Goal: Information Seeking & Learning: Understand process/instructions

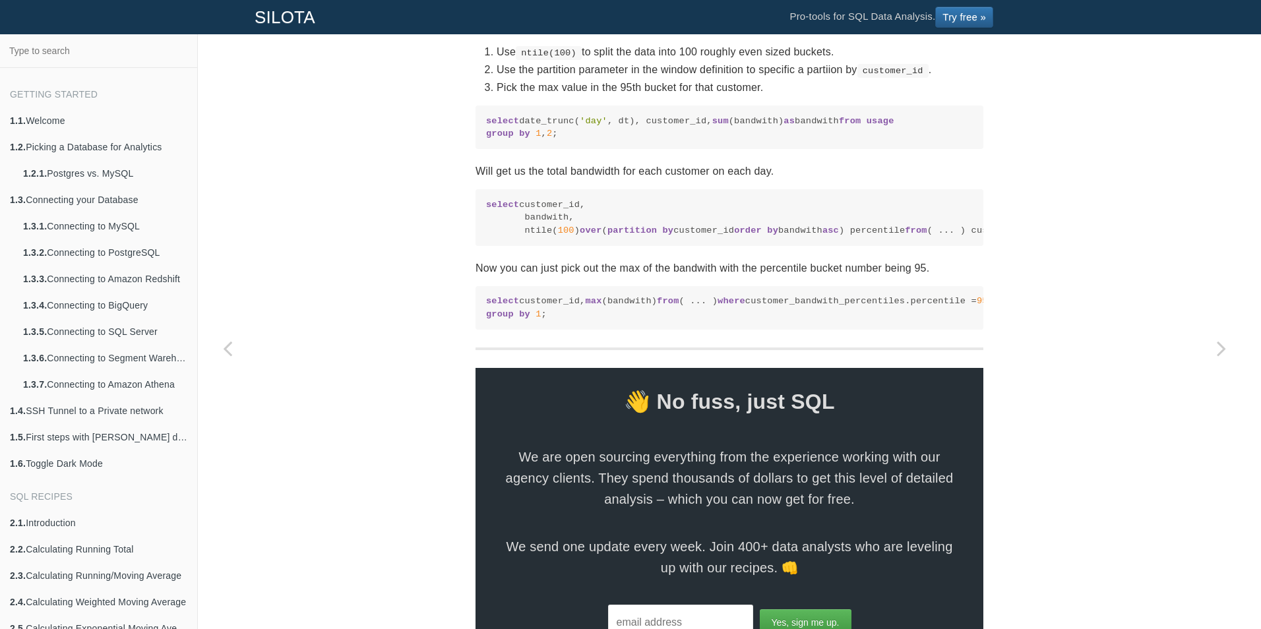
scroll to position [838, 0]
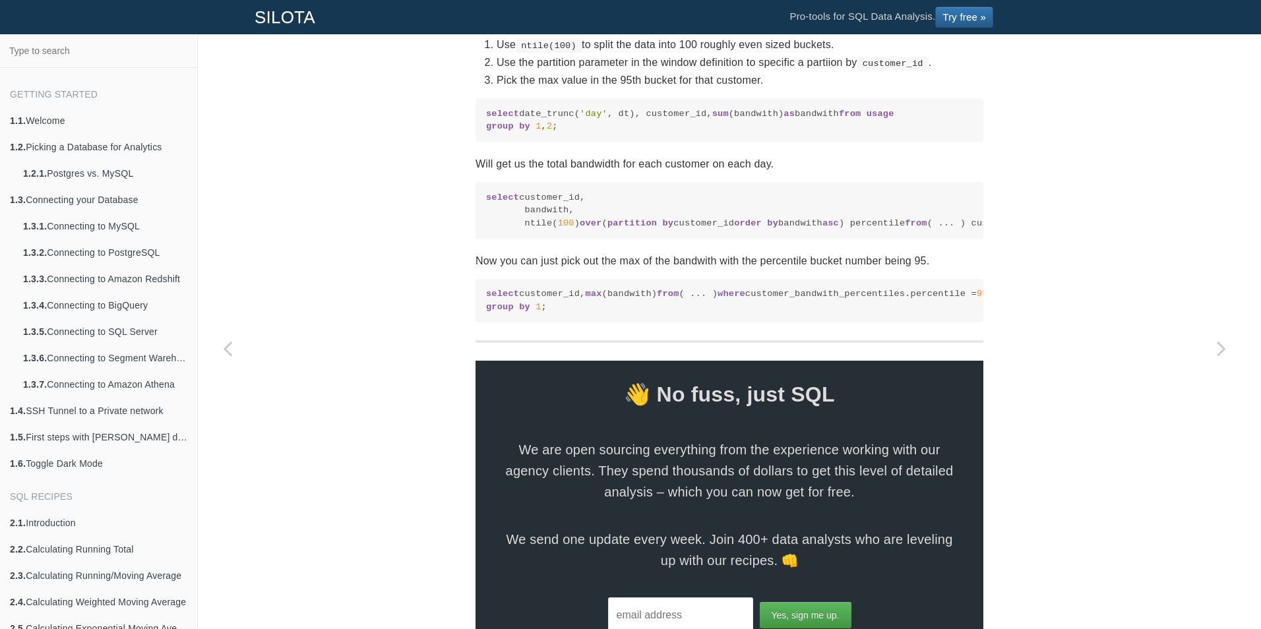
click at [515, 230] on code "select customer_id, bandwith, ntile( 100 ) over ( partition by customer_id orde…" at bounding box center [729, 210] width 487 height 38
drag, startPoint x: 912, startPoint y: 232, endPoint x: 518, endPoint y: 237, distance: 393.8
click at [518, 230] on code "select customer_id, bandwith, ntile( 100 ) over ( partition by customer_id orde…" at bounding box center [729, 210] width 487 height 38
copy code "ntile( 100 ) over ( partition by customer_id order by bandwith asc ) percentile"
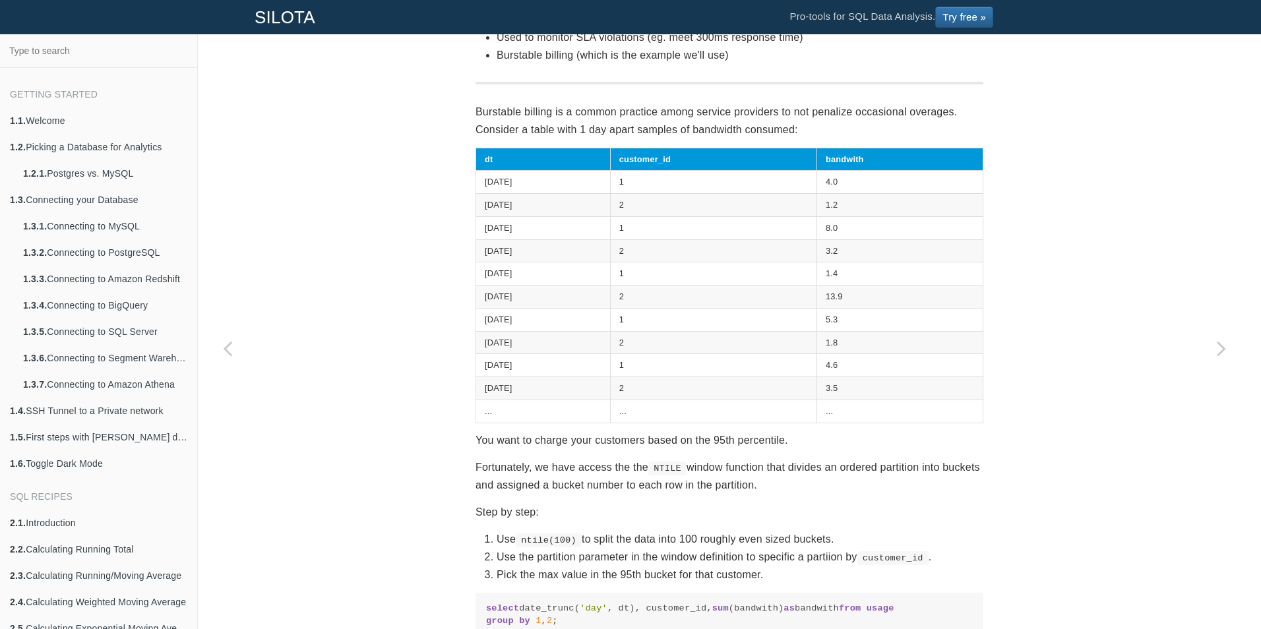
scroll to position [345, 0]
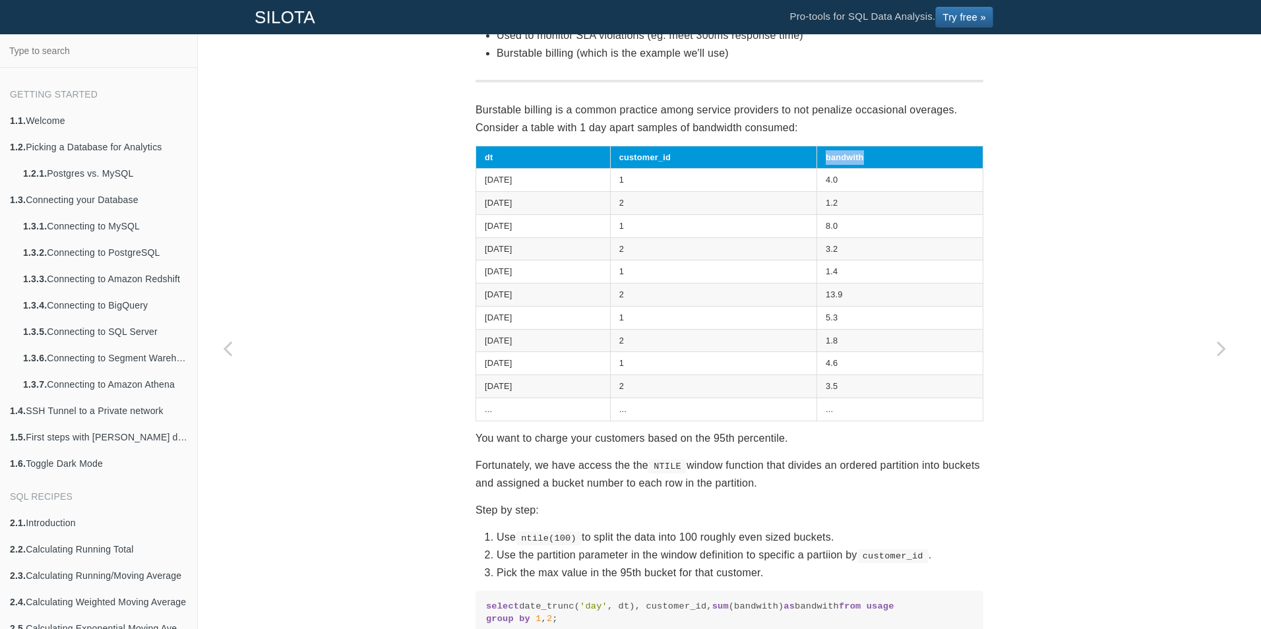
drag, startPoint x: 886, startPoint y: 156, endPoint x: 832, endPoint y: 164, distance: 54.7
click at [832, 164] on th "bandwith" at bounding box center [900, 157] width 166 height 23
click at [886, 156] on th "bandwith" at bounding box center [900, 157] width 166 height 23
copy th "bandwith"
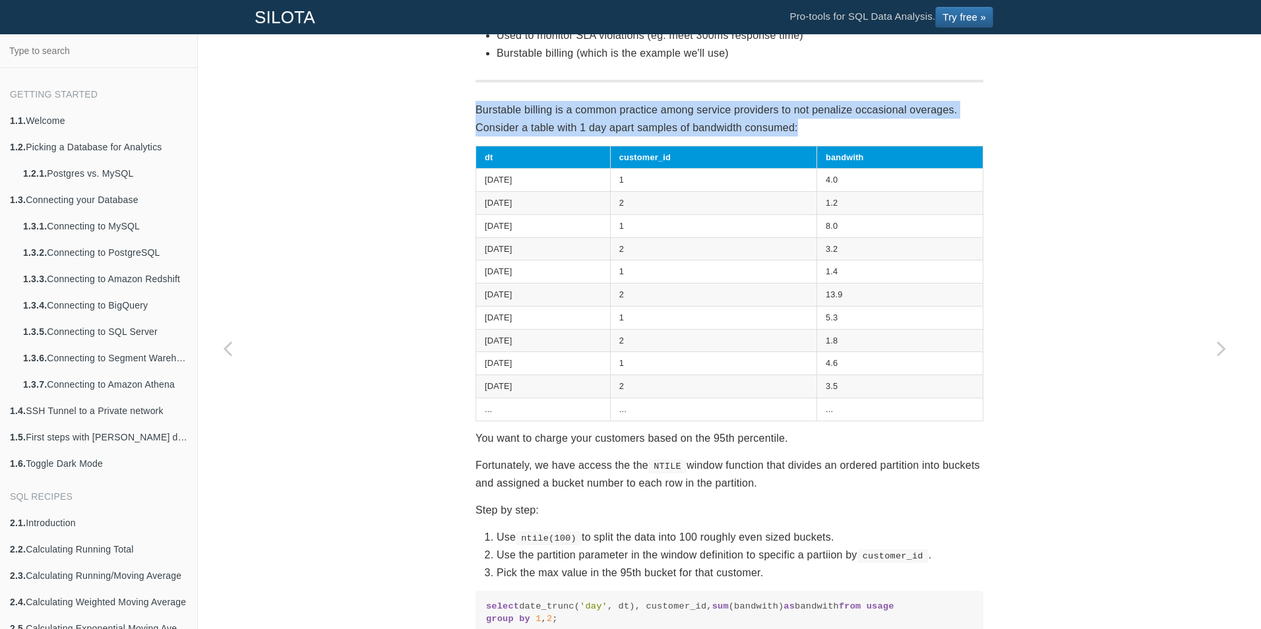
drag, startPoint x: 805, startPoint y: 124, endPoint x: 462, endPoint y: 109, distance: 343.3
click at [466, 109] on div "SQL Recipes Summarizing Data Calculating N-tiles Calculating percentiles, quart…" at bounding box center [730, 457] width 528 height 1471
copy p "Burstable billing is a common practice among service providers to not penalize …"
drag, startPoint x: 775, startPoint y: 482, endPoint x: 460, endPoint y: 435, distance: 318.8
click at [460, 435] on div "SQL Recipes Summarizing Data Calculating N-tiles Calculating percentiles, quart…" at bounding box center [729, 457] width 1063 height 1471
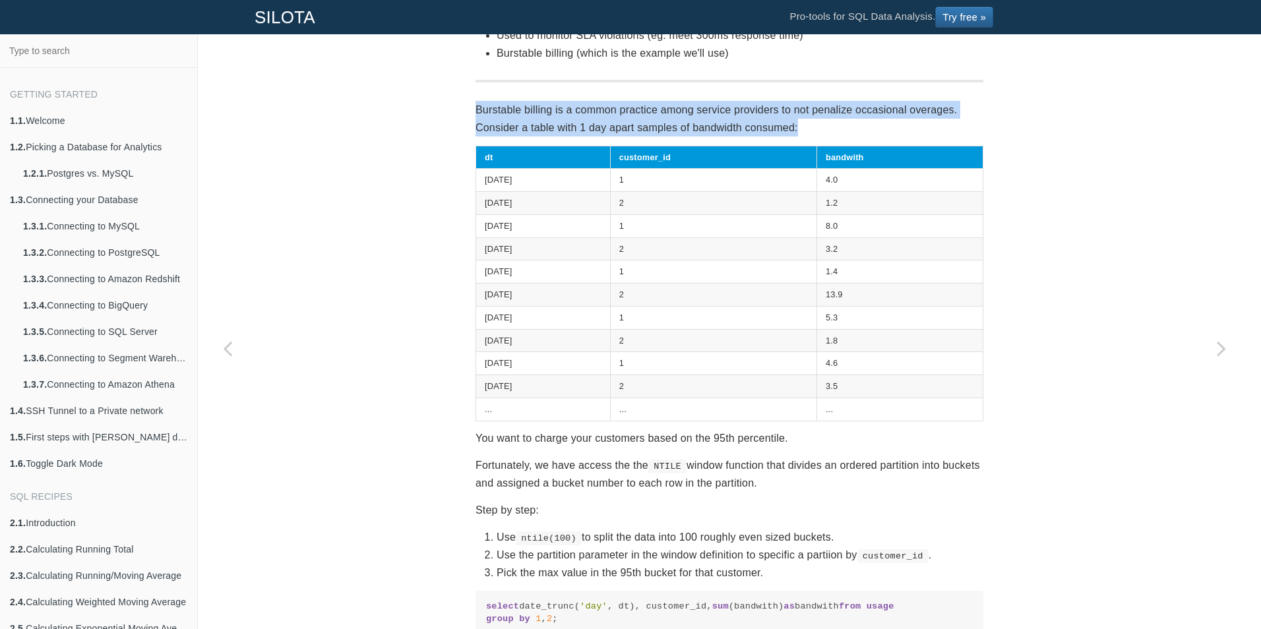
copy section "You want to charge your customers based on the 95th percentile. Fortunately, we…"
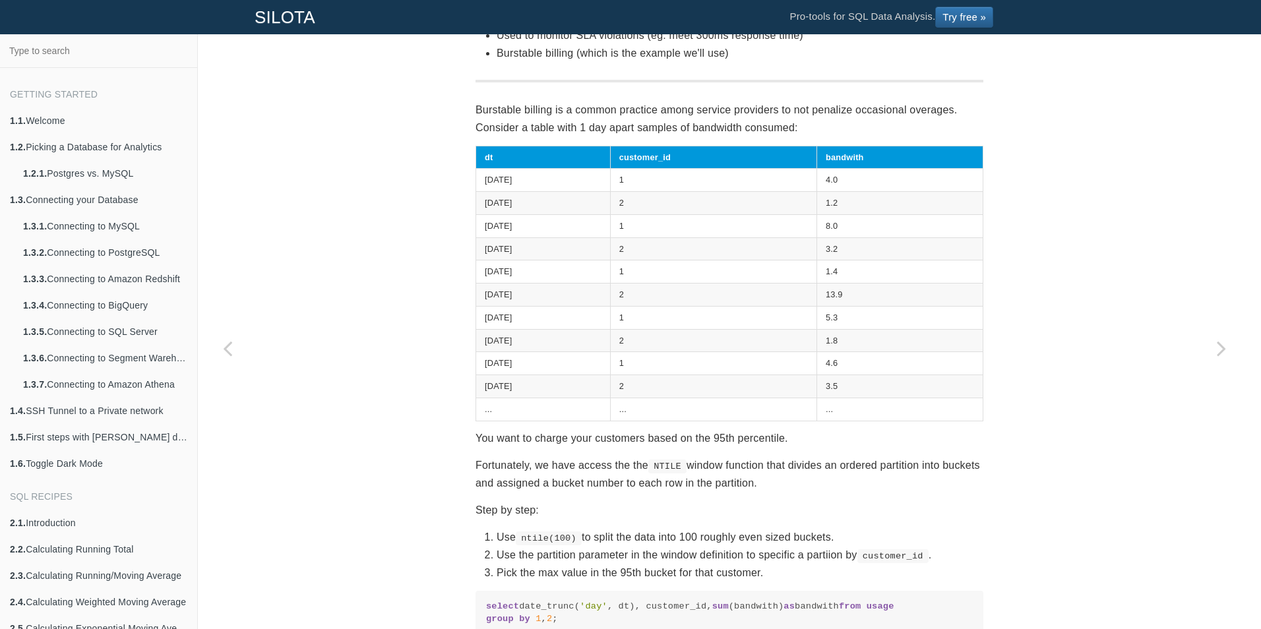
click at [777, 571] on li "Pick the max value in the 95th bucket for that customer." at bounding box center [740, 573] width 487 height 18
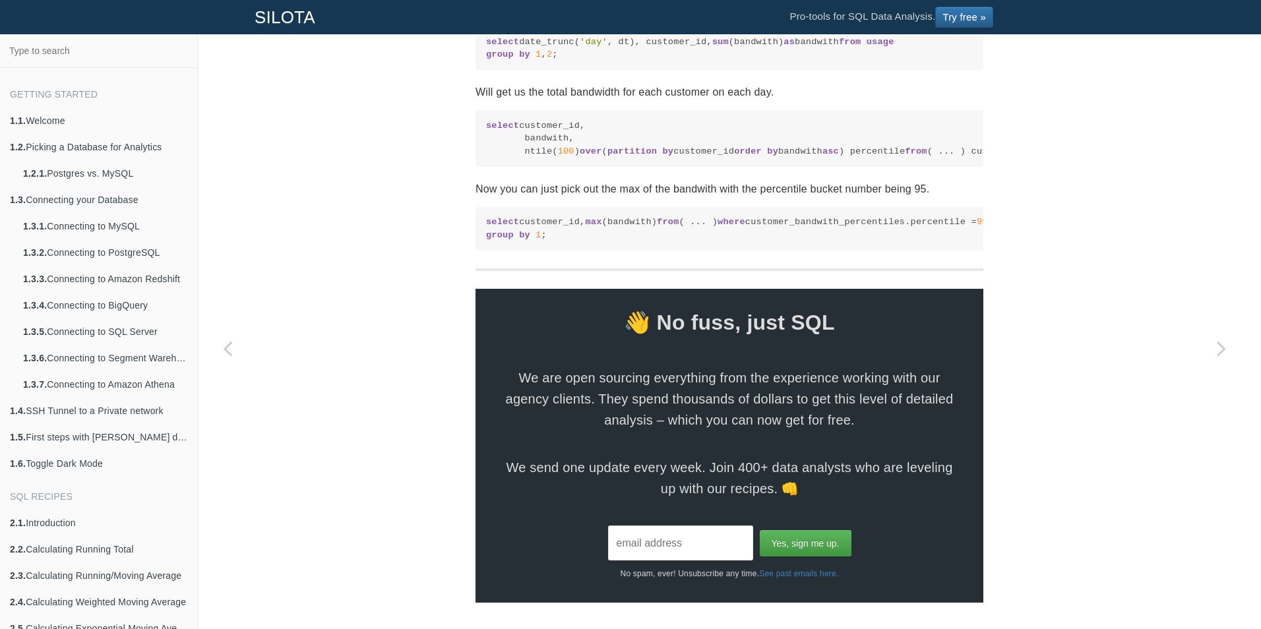
scroll to position [955, 0]
drag, startPoint x: 515, startPoint y: 115, endPoint x: 541, endPoint y: 121, distance: 26.3
click at [541, 121] on code "select customer_id, bandwith, ntile( 100 ) over ( partition by customer_id orde…" at bounding box center [729, 138] width 487 height 38
copy code "ntile"
